Goal: Information Seeking & Learning: Learn about a topic

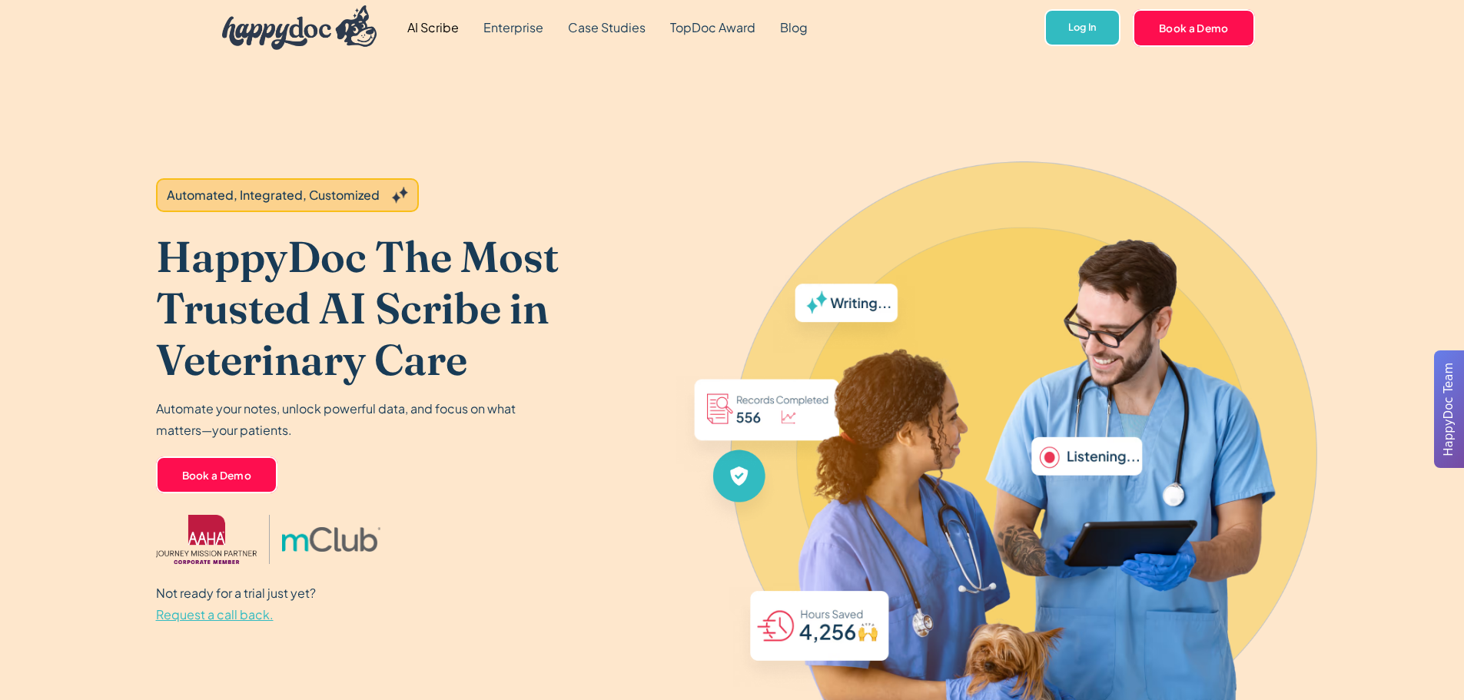
click at [310, 25] on img "home" at bounding box center [299, 27] width 155 height 45
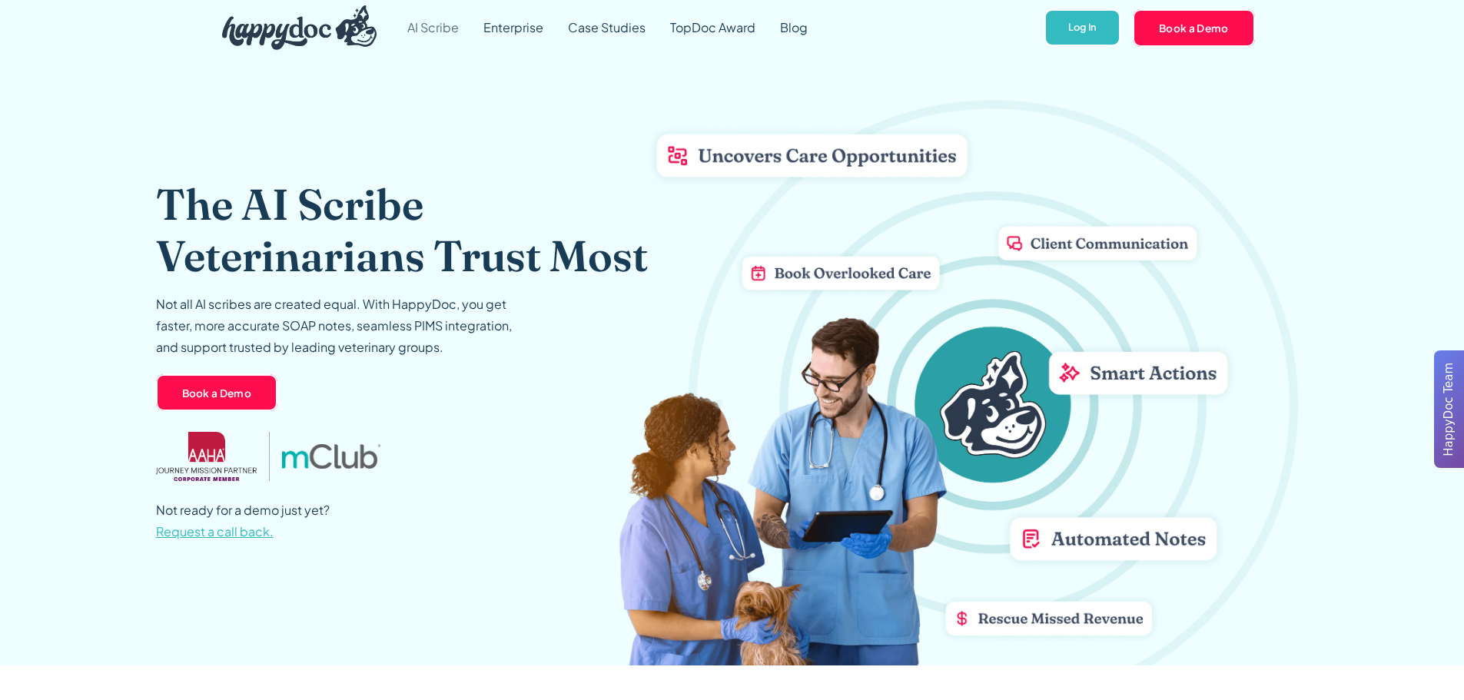
click at [442, 41] on link "AI Scribe" at bounding box center [433, 27] width 76 height 55
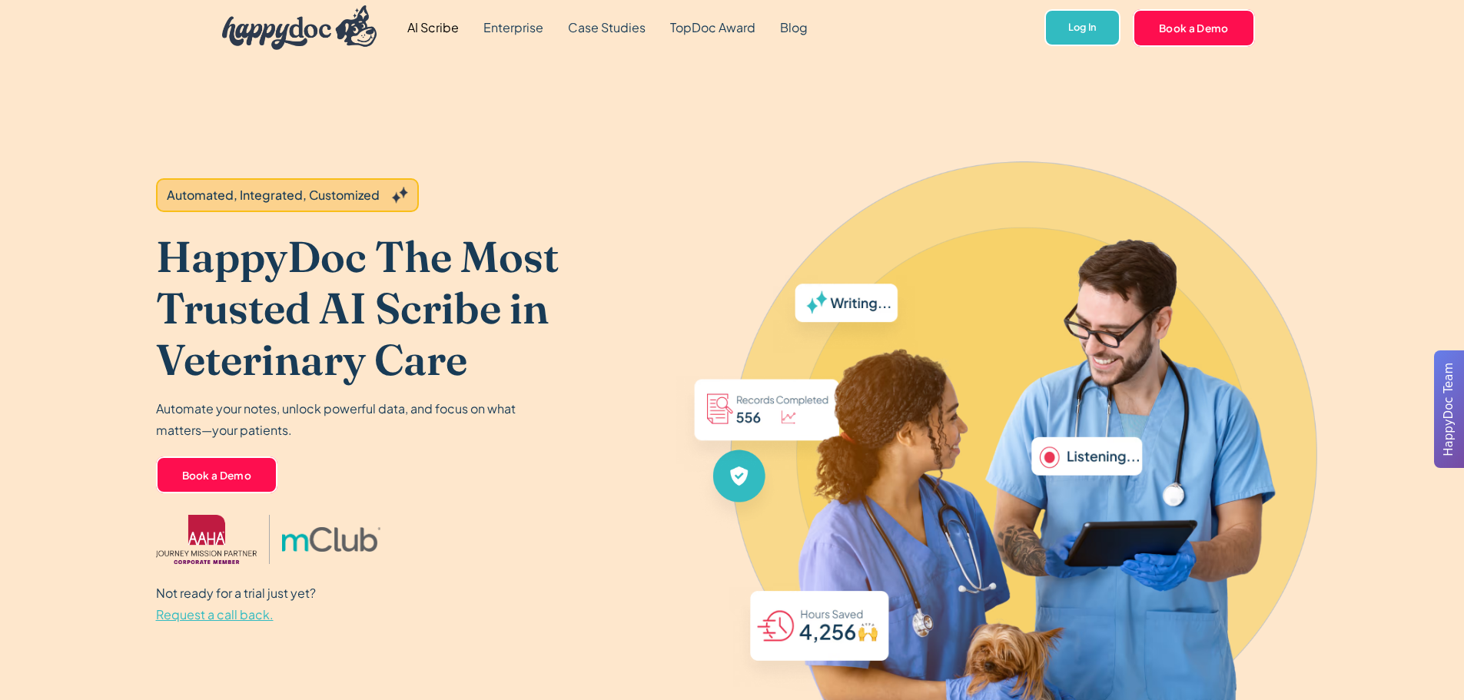
click at [65, 171] on header "Automated, Integrated, Customized HappyDoc The Most Trusted AI Scribe in Veteri…" at bounding box center [732, 401] width 1464 height 693
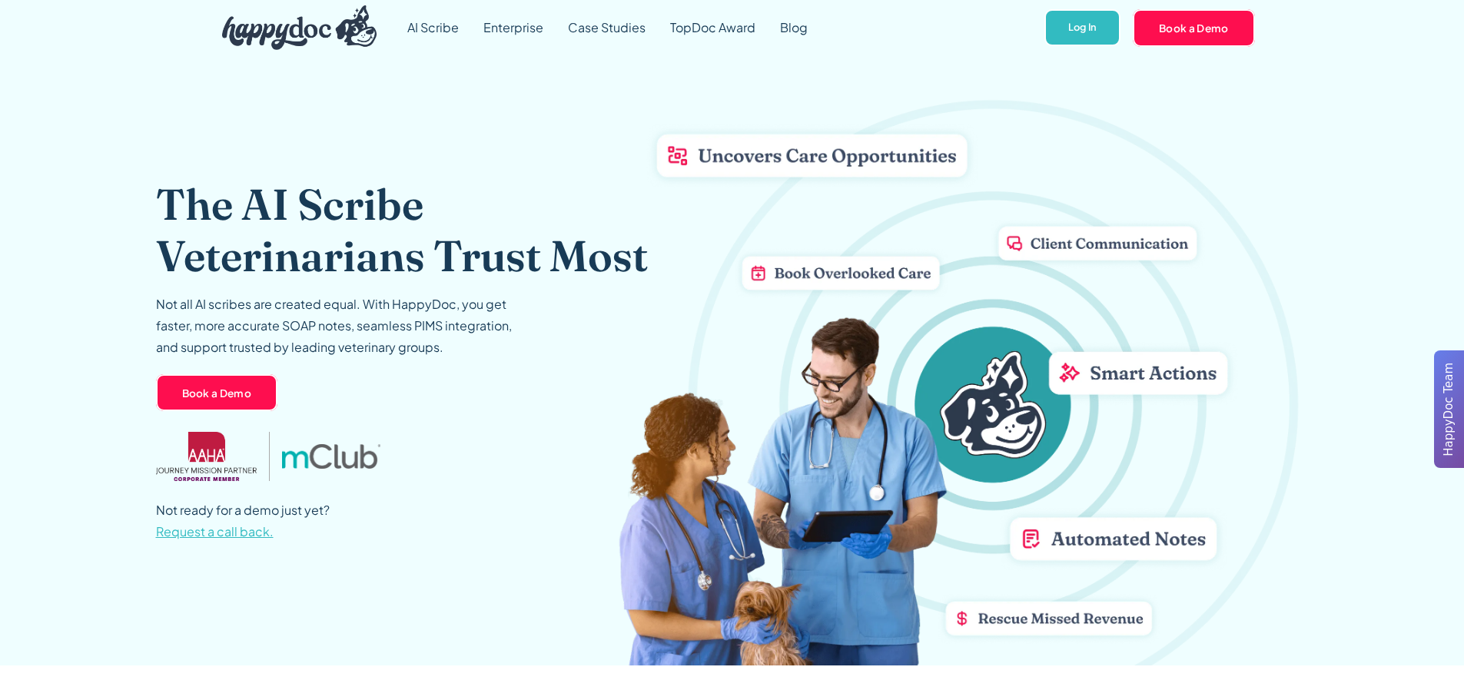
click at [64, 89] on header "The AI Scribe Veterinarians Trust Most Not all AI scribes are created equal. Wi…" at bounding box center [732, 360] width 1464 height 610
